Goal: Information Seeking & Learning: Learn about a topic

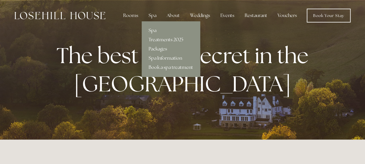
click at [154, 38] on link "Treatments 2025" at bounding box center [171, 39] width 58 height 9
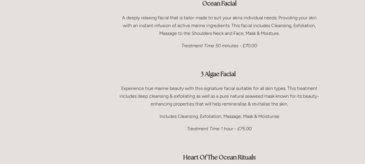
scroll to position [415, 0]
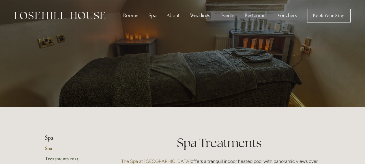
scroll to position [0, 0]
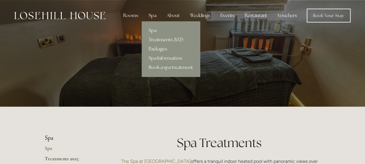
click at [152, 33] on link "Spa" at bounding box center [171, 30] width 58 height 9
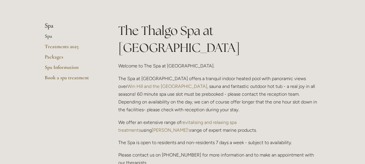
scroll to position [111, 0]
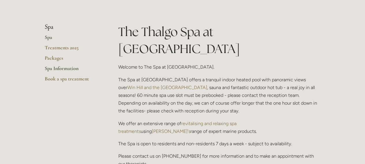
click at [61, 69] on link "Spa Information" at bounding box center [72, 70] width 55 height 10
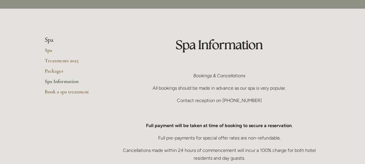
scroll to position [25, 0]
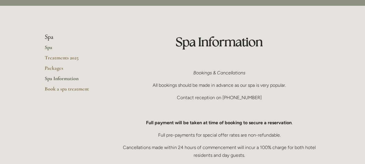
click at [50, 45] on link "Spa" at bounding box center [72, 49] width 55 height 10
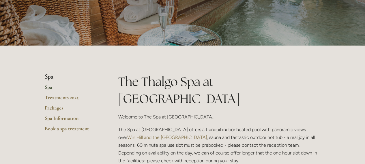
scroll to position [61, 0]
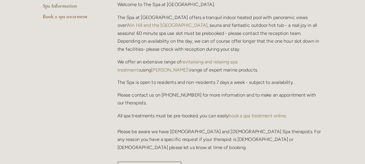
scroll to position [0, 0]
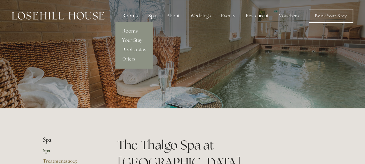
click at [135, 18] on div "Rooms" at bounding box center [131, 16] width 24 height 12
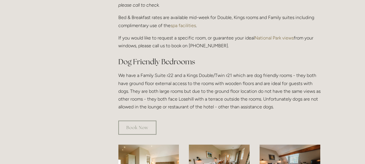
scroll to position [266, 0]
